Goal: Task Accomplishment & Management: Manage account settings

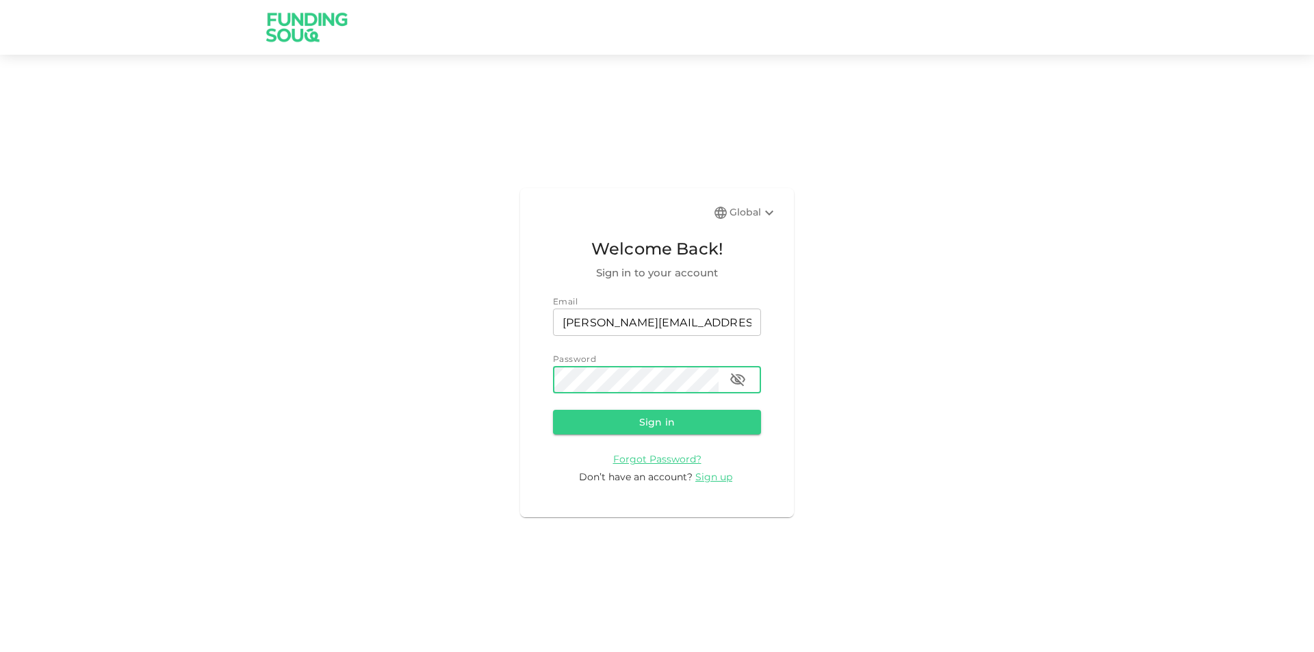
click at [553, 410] on button "Sign in" at bounding box center [657, 422] width 208 height 25
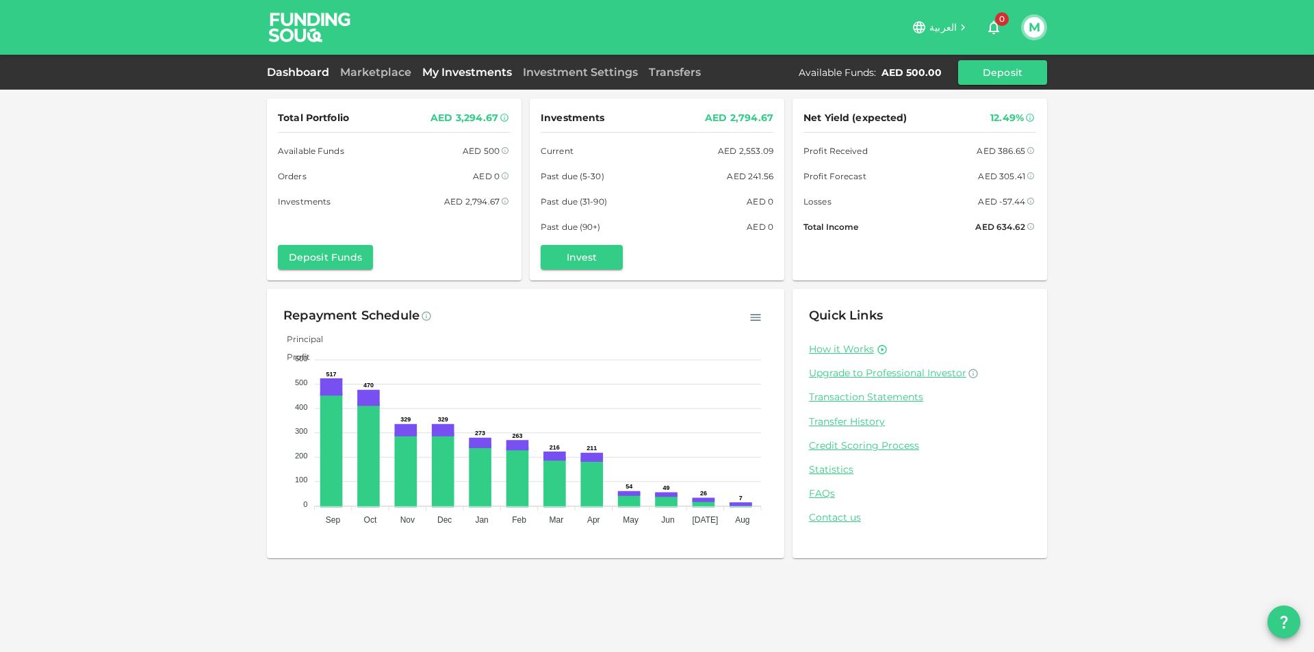
click at [444, 67] on link "My Investments" at bounding box center [467, 72] width 101 height 13
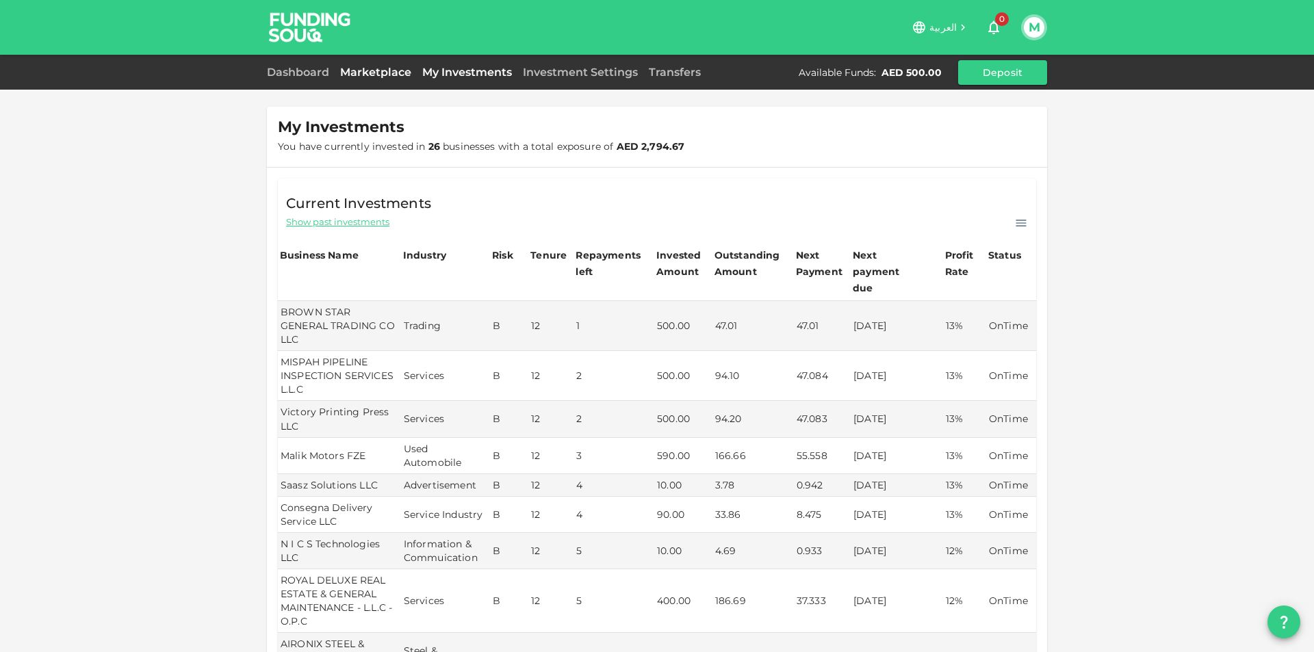
click at [365, 70] on link "Marketplace" at bounding box center [376, 72] width 82 height 13
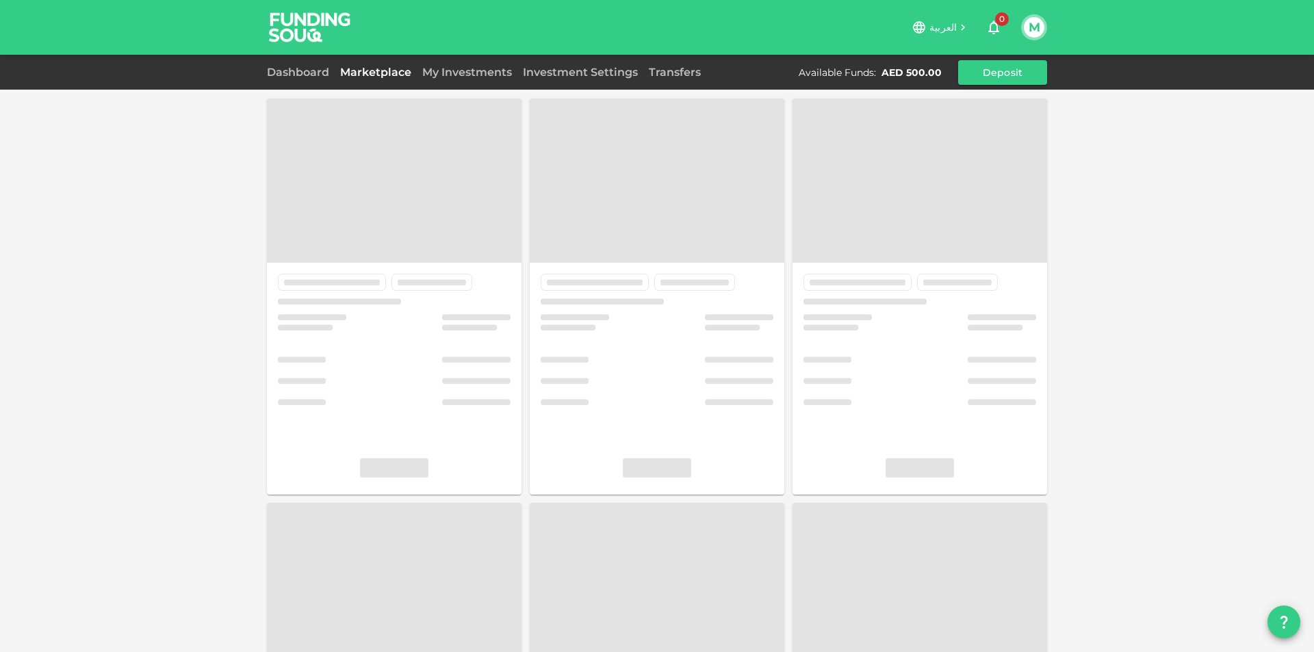
click at [1045, 24] on div "M" at bounding box center [1034, 27] width 26 height 26
click at [1044, 27] on button "M" at bounding box center [1034, 27] width 21 height 21
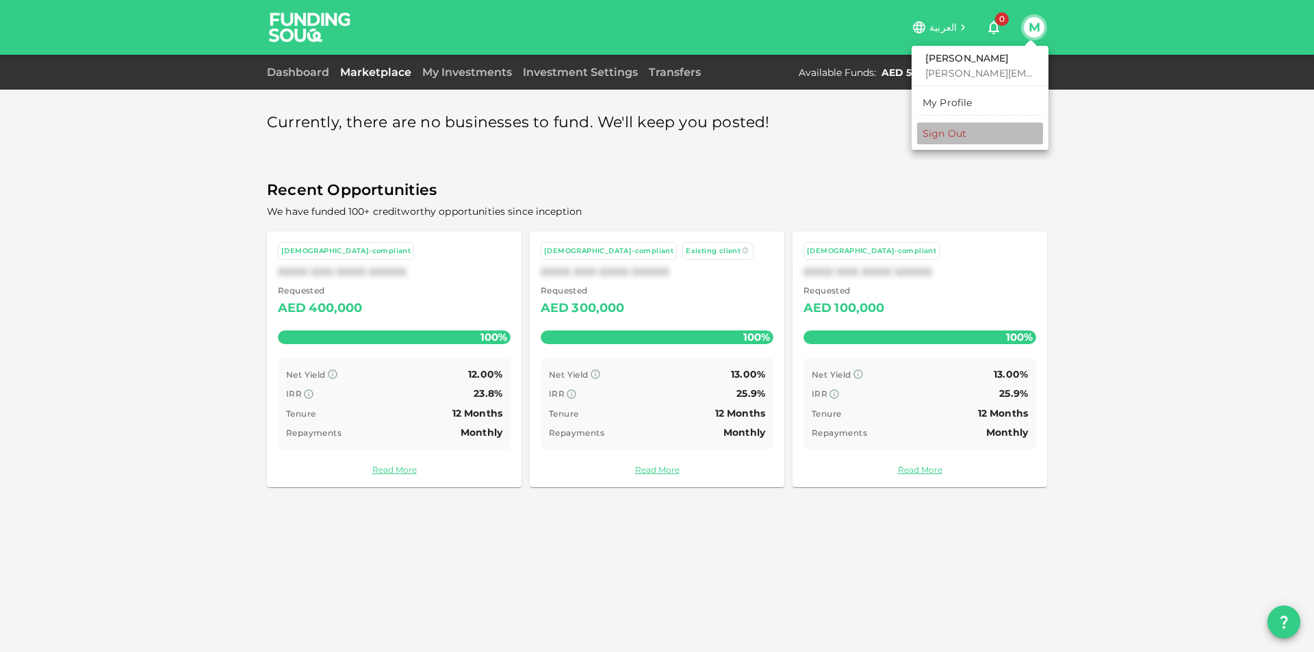
click at [975, 141] on li "Sign Out" at bounding box center [980, 134] width 126 height 22
